Goal: Check status

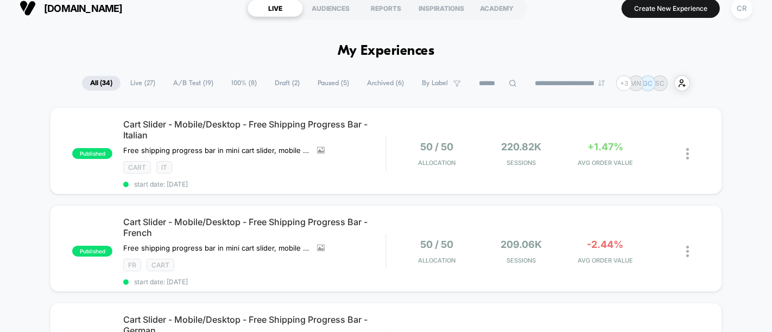
scroll to position [4, 0]
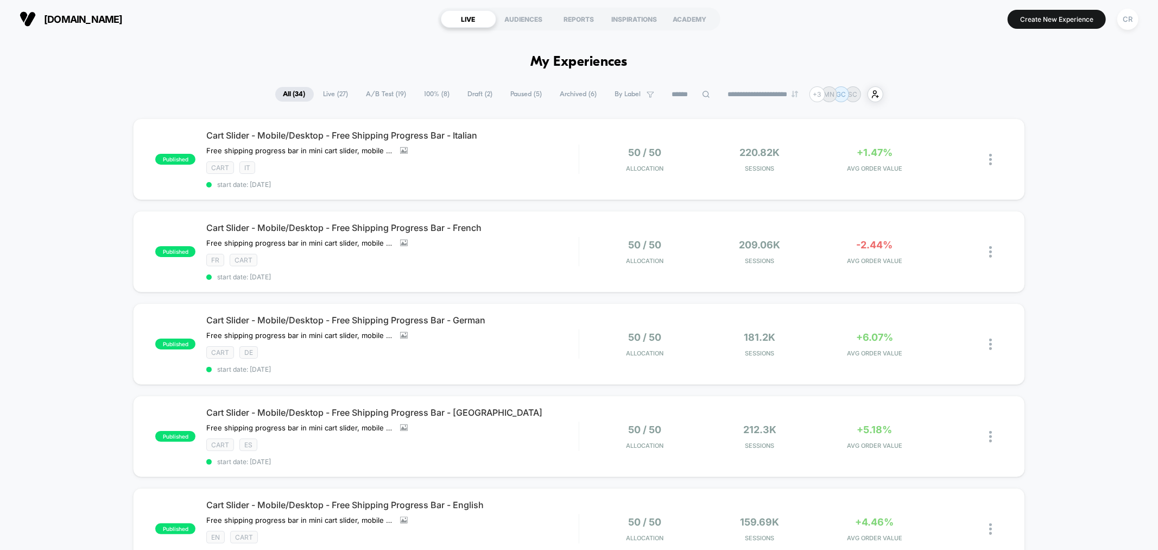
scroll to position [4, 0]
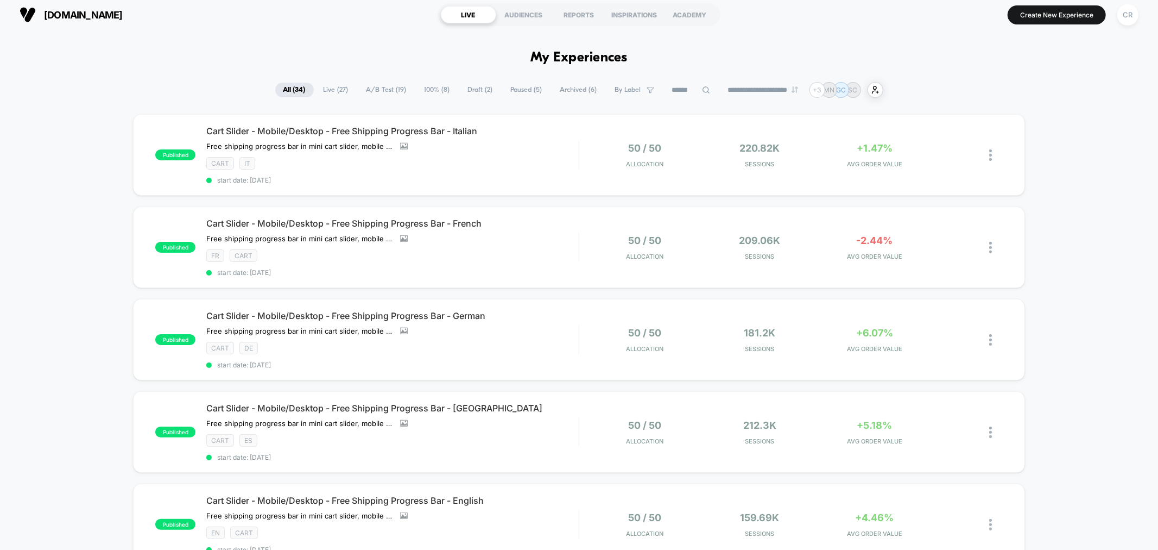
click at [393, 90] on span "A/B Test ( 19 )" at bounding box center [386, 90] width 56 height 15
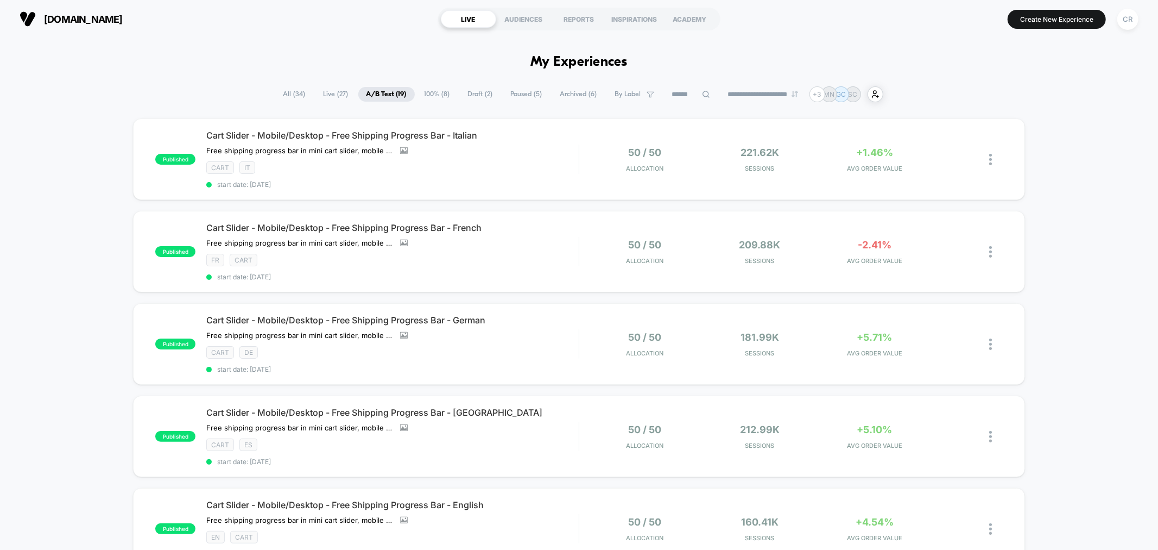
click at [470, 96] on span "Draft ( 2 )" at bounding box center [480, 94] width 41 height 15
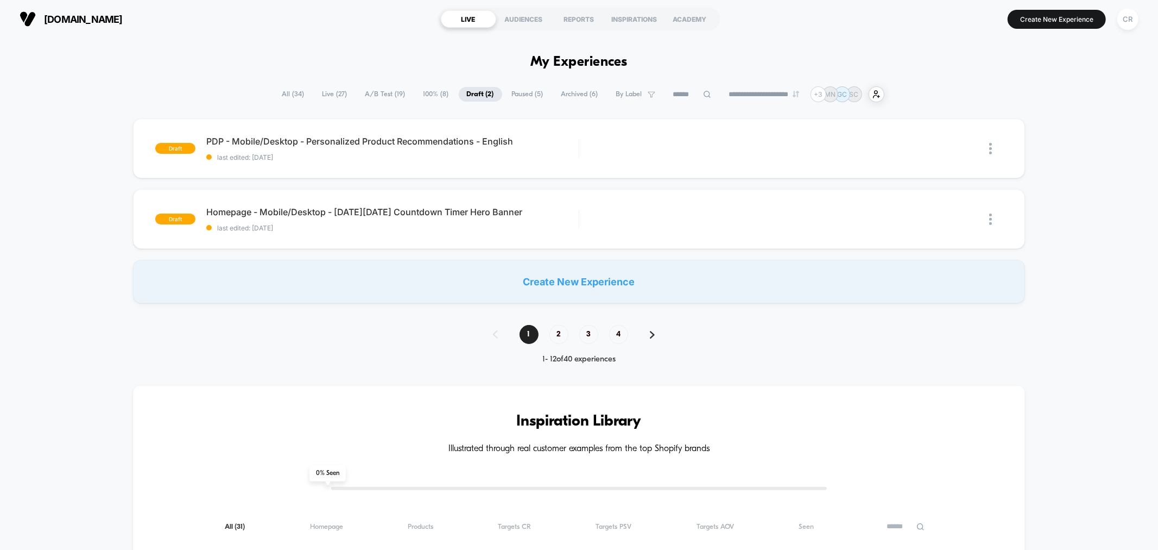
click at [386, 94] on span "A/B Test ( 19 )" at bounding box center [385, 94] width 56 height 15
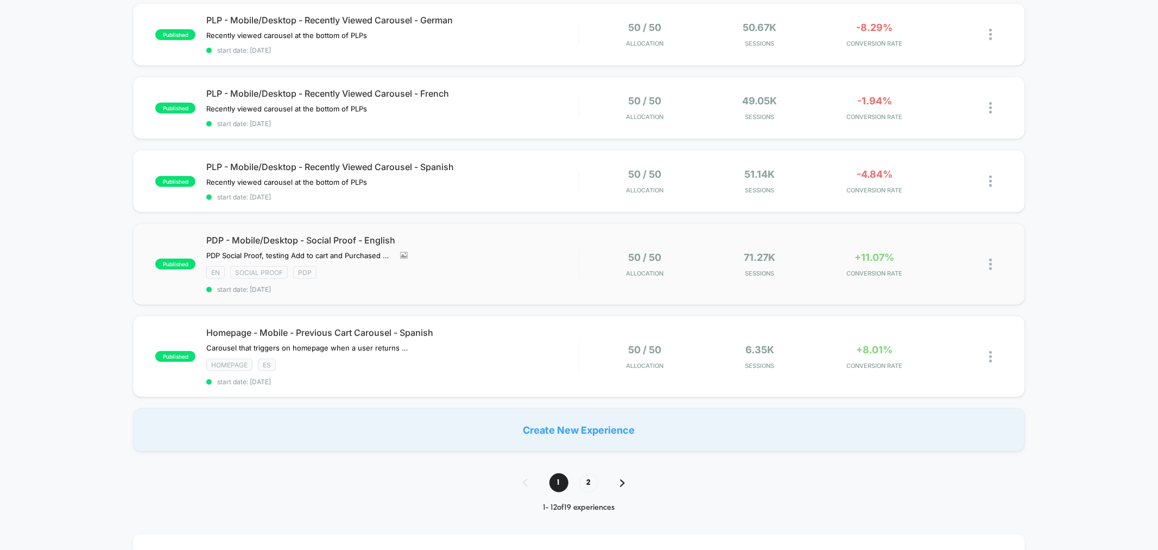
scroll to position [724, 0]
click at [886, 269] on span "CONVERSION RATE" at bounding box center [875, 273] width 110 height 8
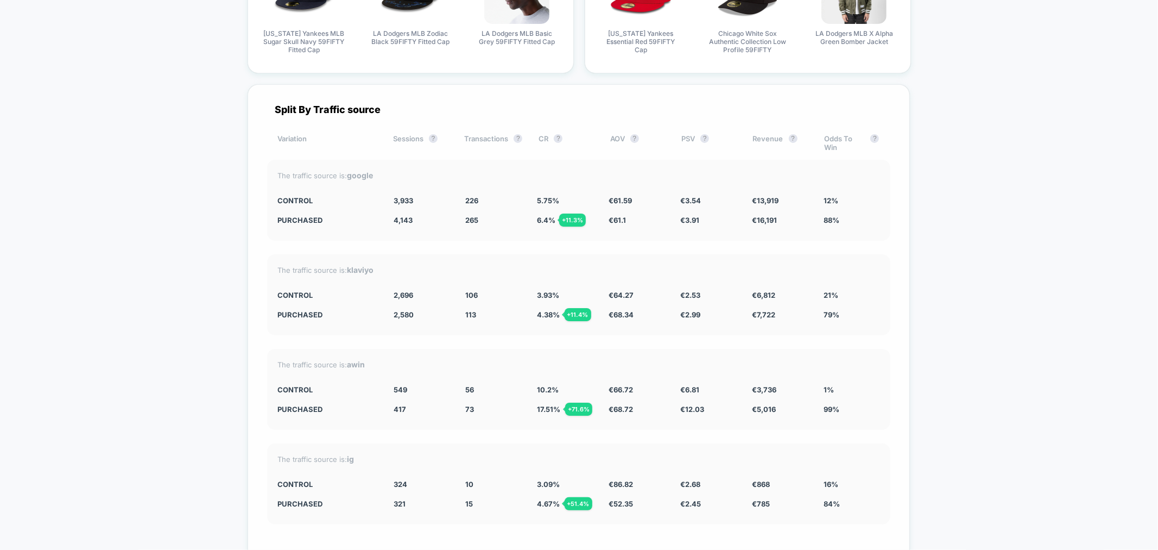
scroll to position [4405, 0]
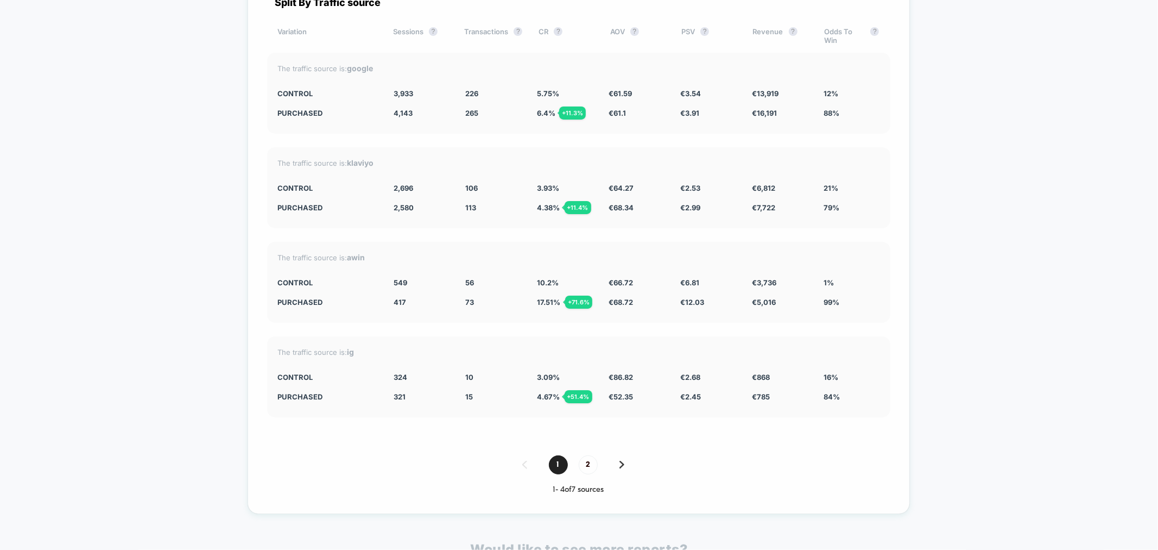
click at [626, 455] on div "1 2" at bounding box center [578, 464] width 623 height 19
click at [618, 455] on div "1 2" at bounding box center [578, 464] width 623 height 19
click at [620, 461] on img at bounding box center [622, 465] width 5 height 8
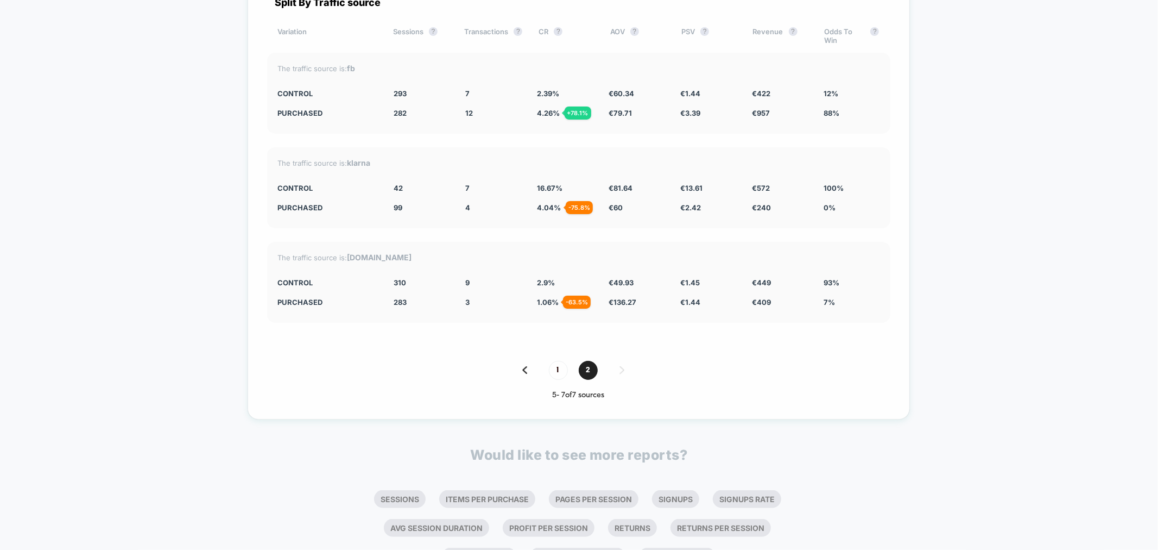
click at [528, 361] on div "1 2" at bounding box center [578, 370] width 623 height 19
click at [516, 361] on div "1 2" at bounding box center [578, 370] width 623 height 19
click at [520, 361] on div "1 2" at bounding box center [578, 370] width 623 height 19
click at [522, 366] on img at bounding box center [524, 370] width 5 height 8
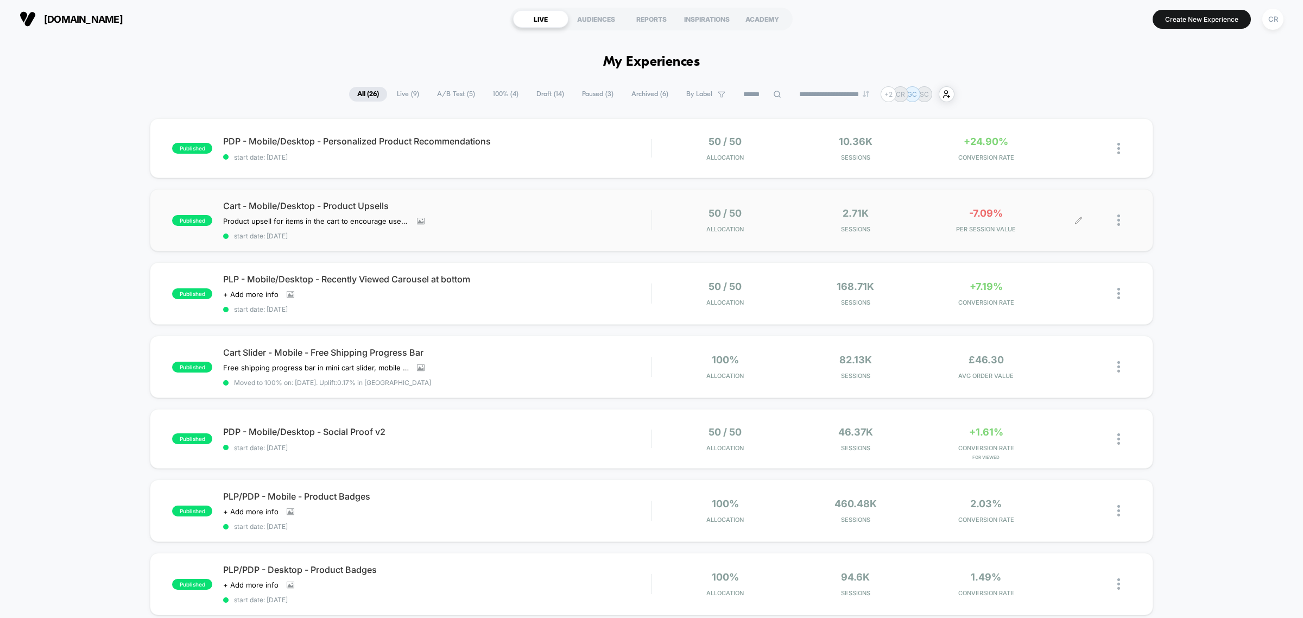
click at [971, 223] on div "-7.09% PER SESSION VALUE" at bounding box center [986, 220] width 125 height 26
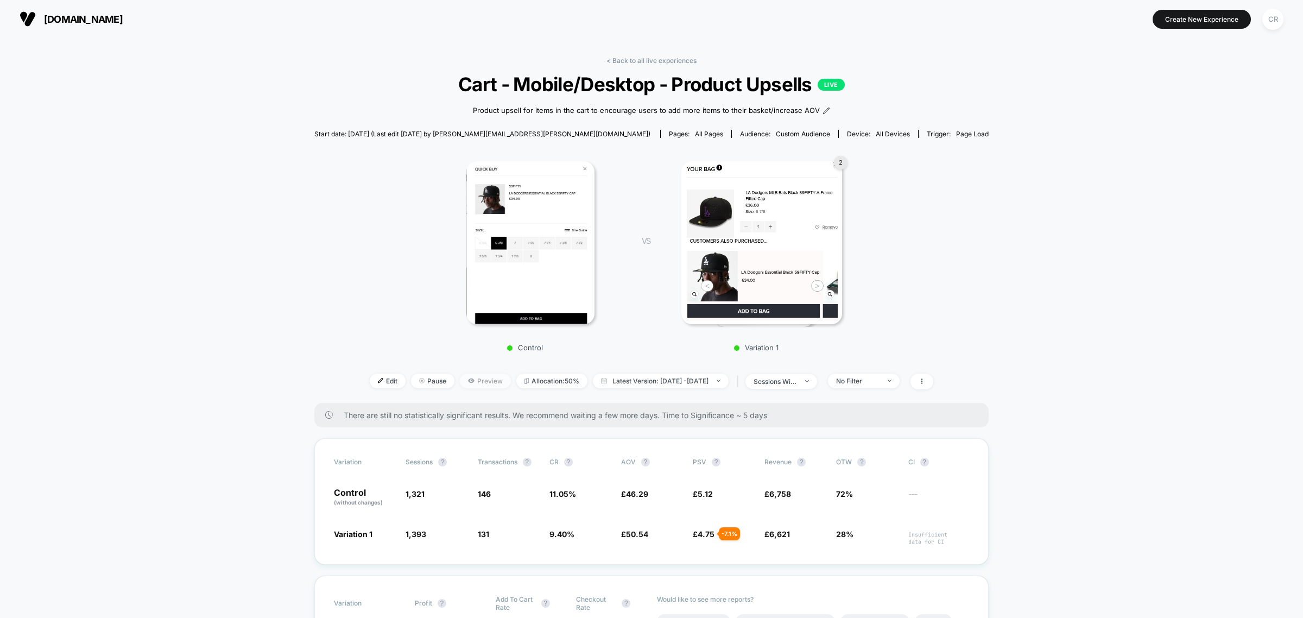
click at [460, 376] on span "Preview" at bounding box center [485, 381] width 51 height 15
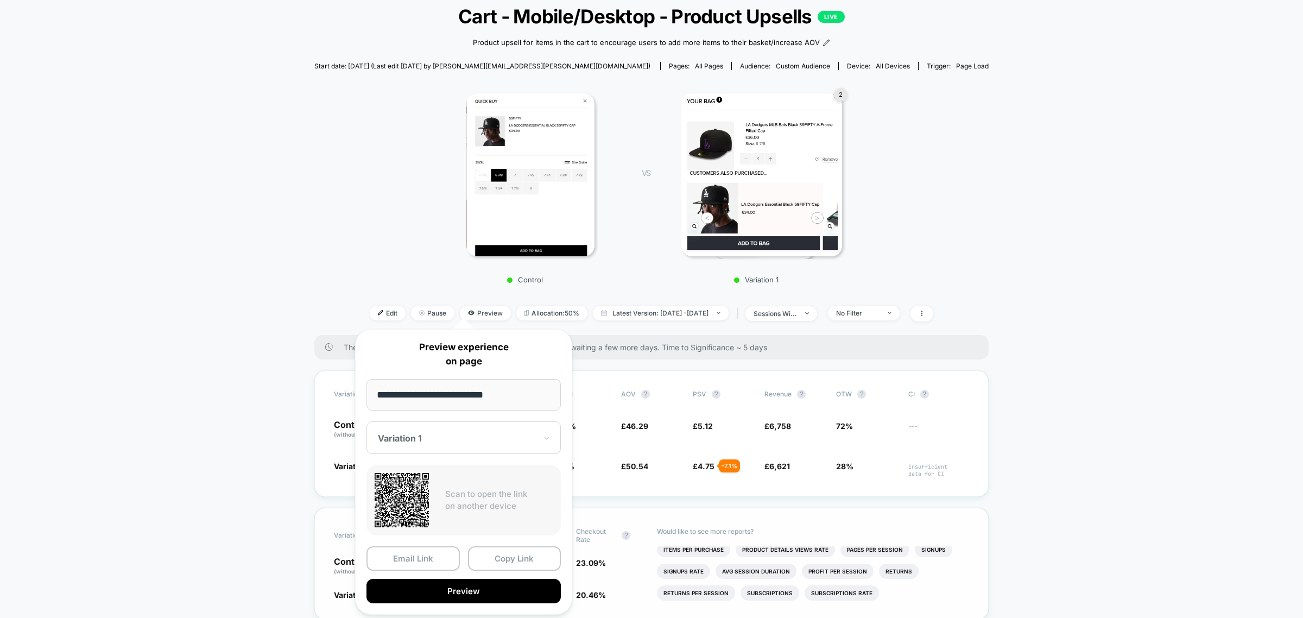
scroll to position [7, 0]
click at [491, 585] on button "Preview" at bounding box center [464, 591] width 194 height 24
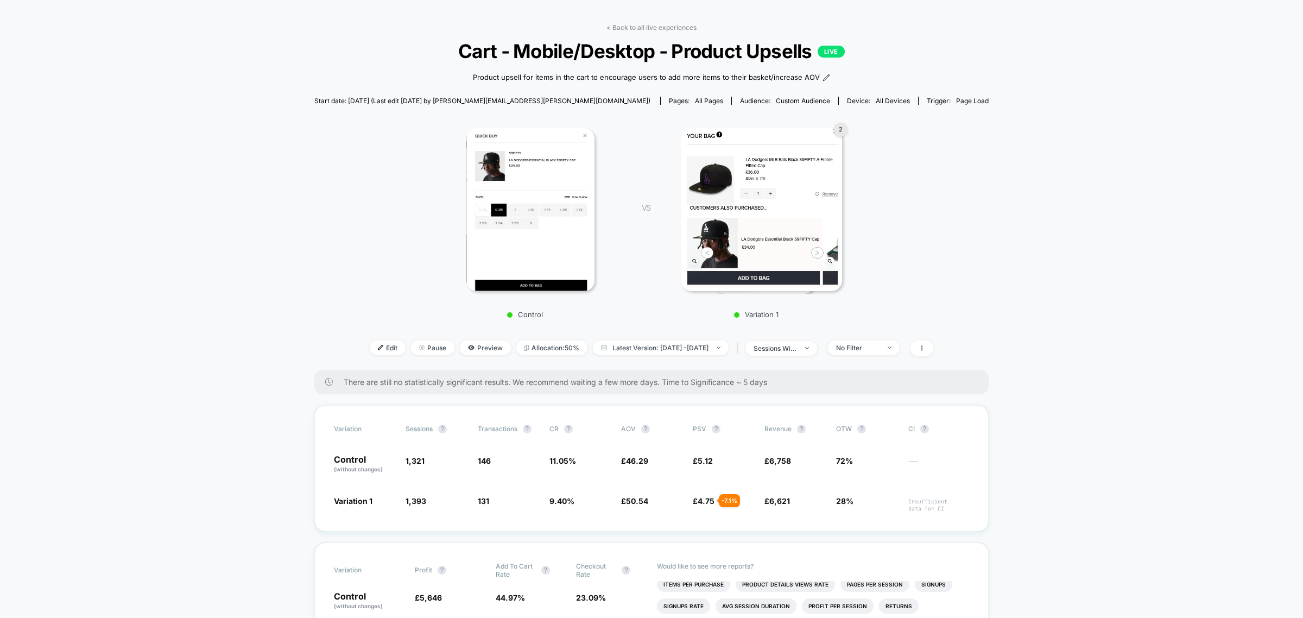
scroll to position [0, 0]
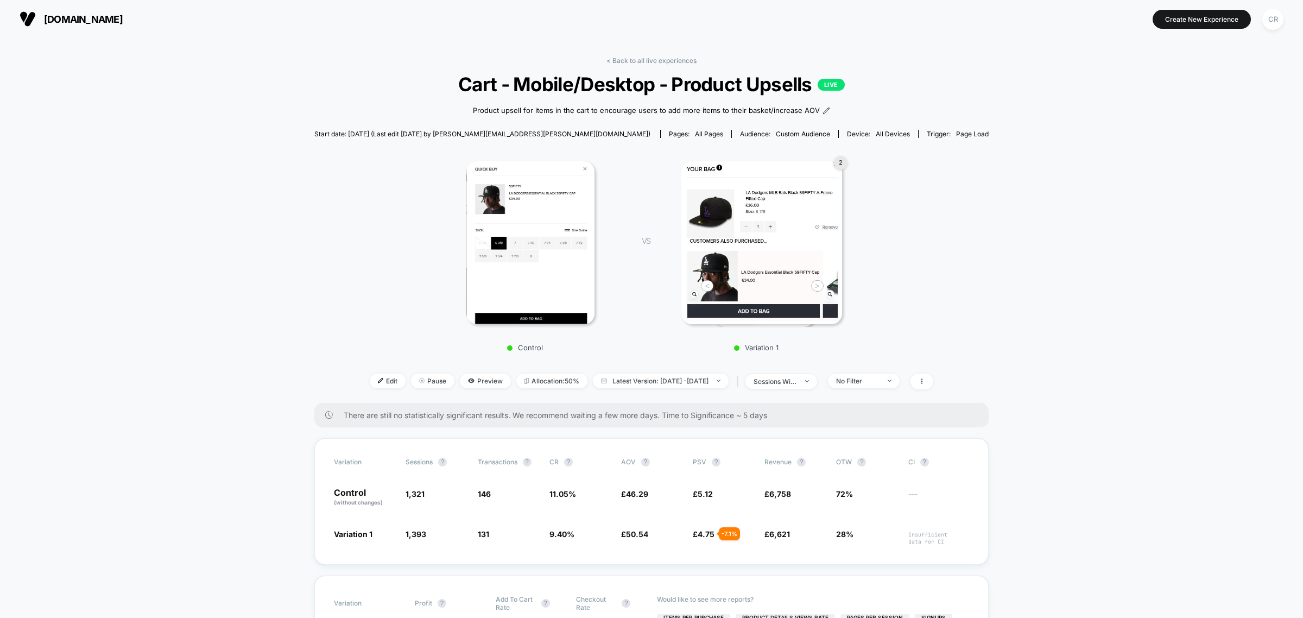
click at [66, 14] on span "[DOMAIN_NAME]" at bounding box center [83, 19] width 79 height 11
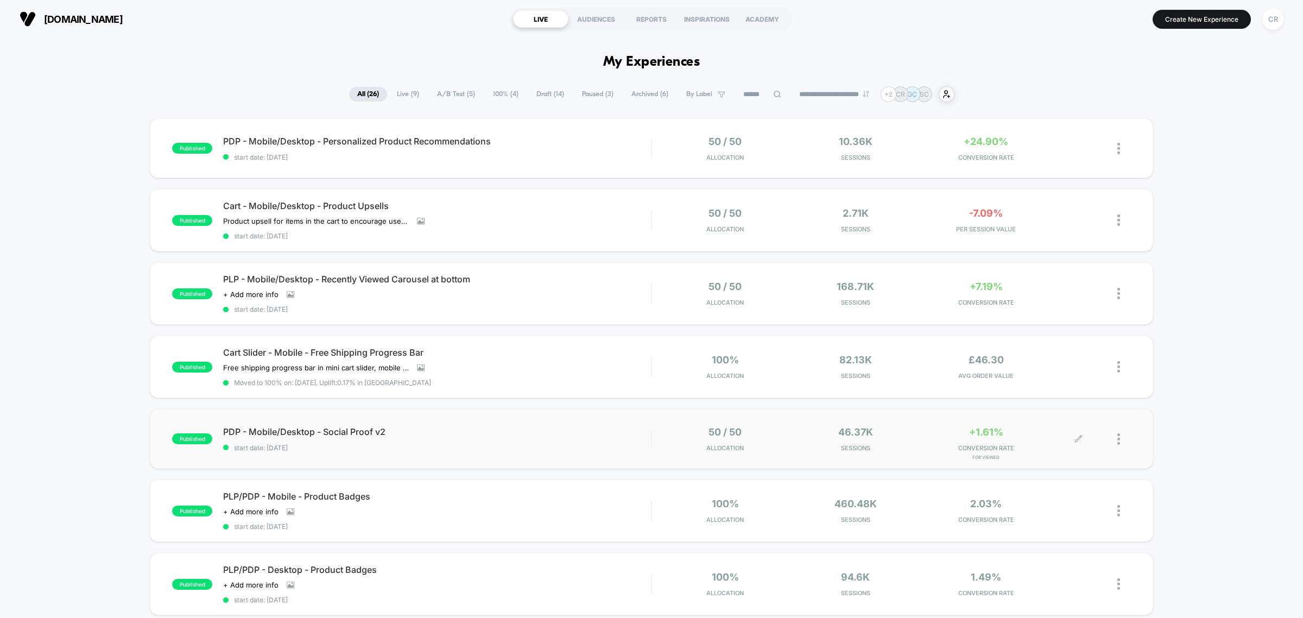
click at [995, 432] on span "+1.61%" at bounding box center [986, 431] width 34 height 11
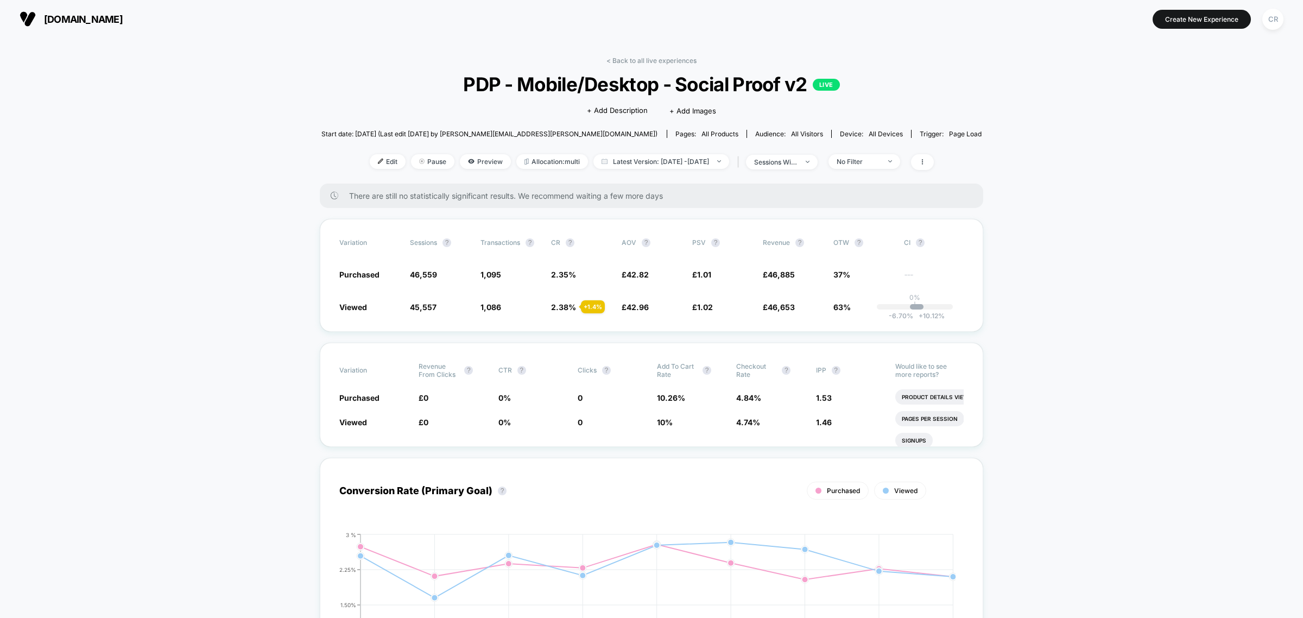
click at [123, 20] on span "[DOMAIN_NAME]" at bounding box center [83, 19] width 79 height 11
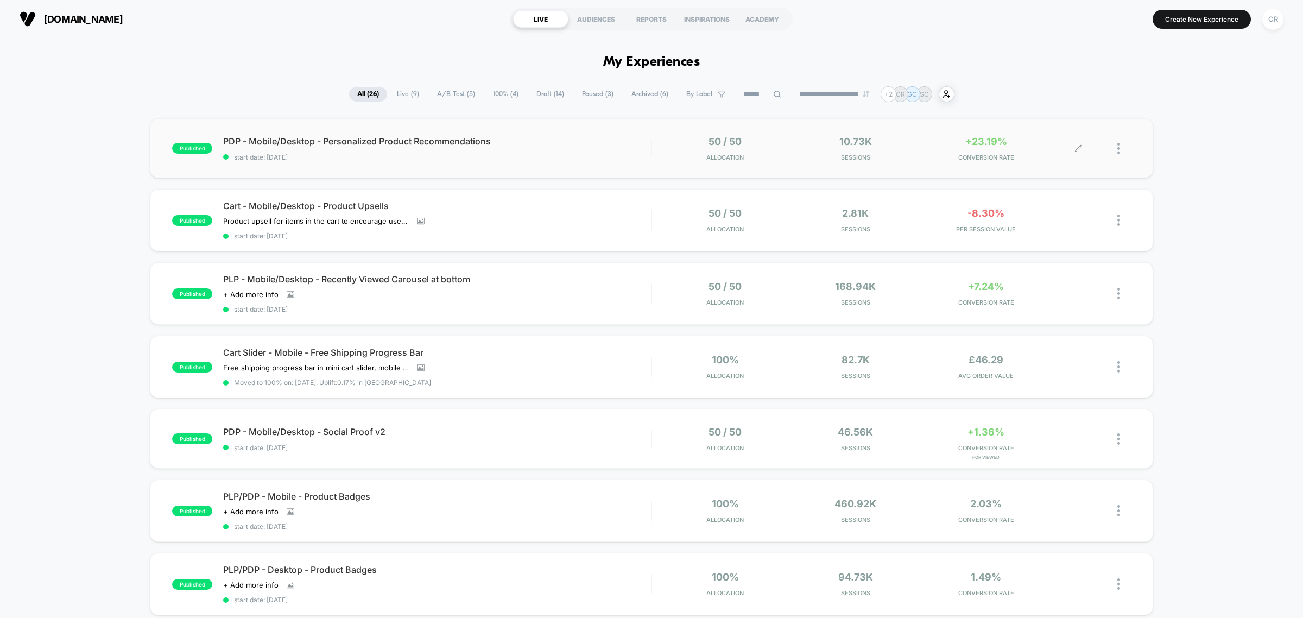
click at [979, 144] on span "+23.19%" at bounding box center [987, 141] width 42 height 11
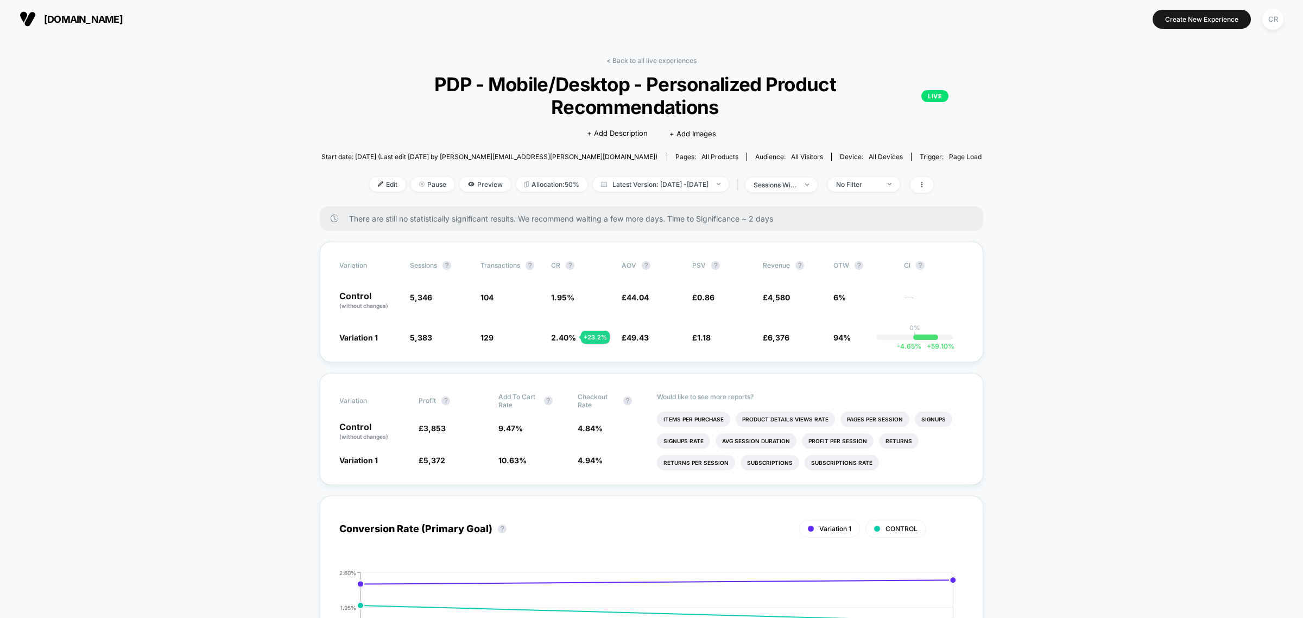
click at [113, 15] on span "[DOMAIN_NAME]" at bounding box center [83, 19] width 79 height 11
